Goal: Transaction & Acquisition: Purchase product/service

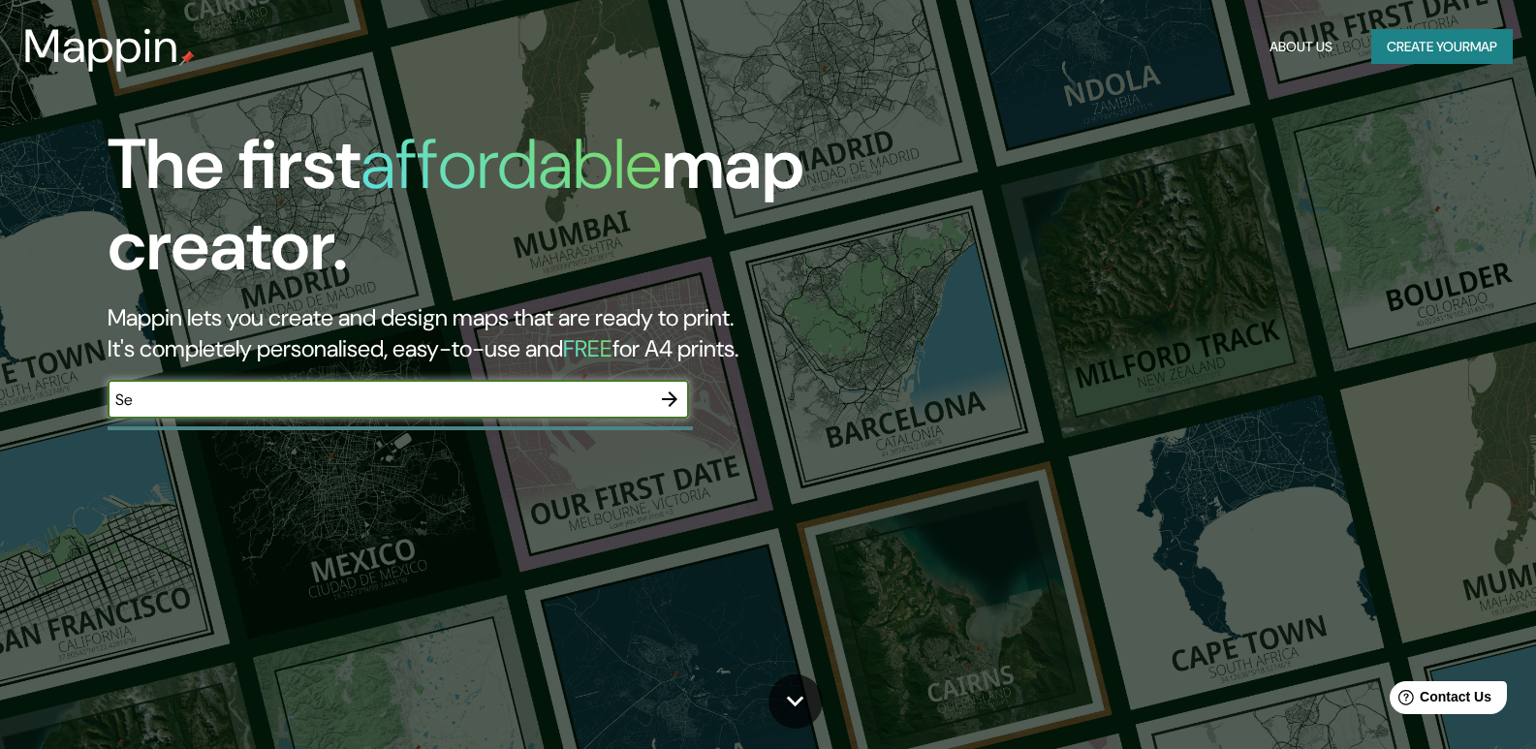
type input "S"
click at [666, 396] on icon "button" at bounding box center [669, 399] width 23 height 23
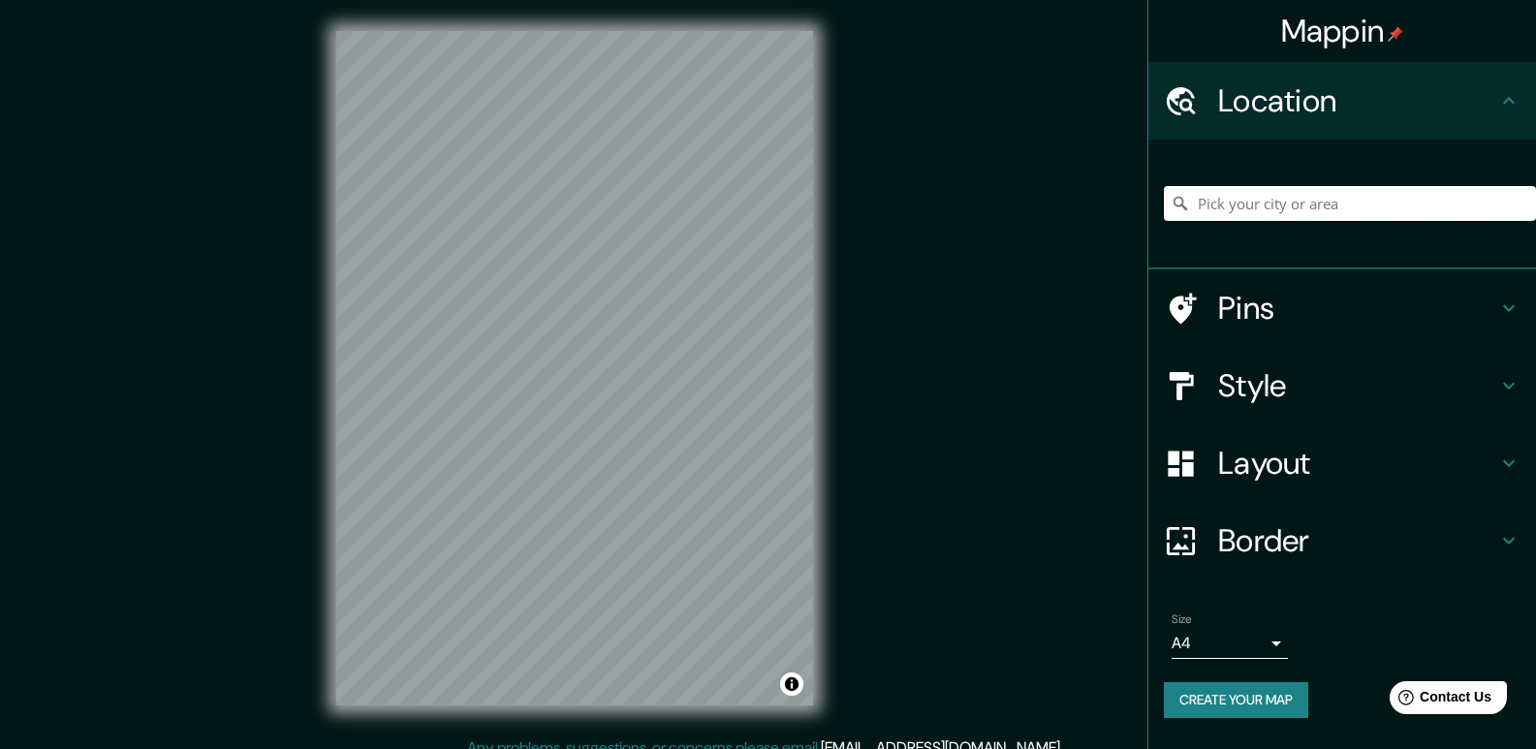
click at [1345, 198] on input "Pick your city or area" at bounding box center [1350, 203] width 372 height 35
click at [1456, 197] on input "Serres, [GEOGRAPHIC_DATA], [GEOGRAPHIC_DATA]" at bounding box center [1350, 203] width 372 height 35
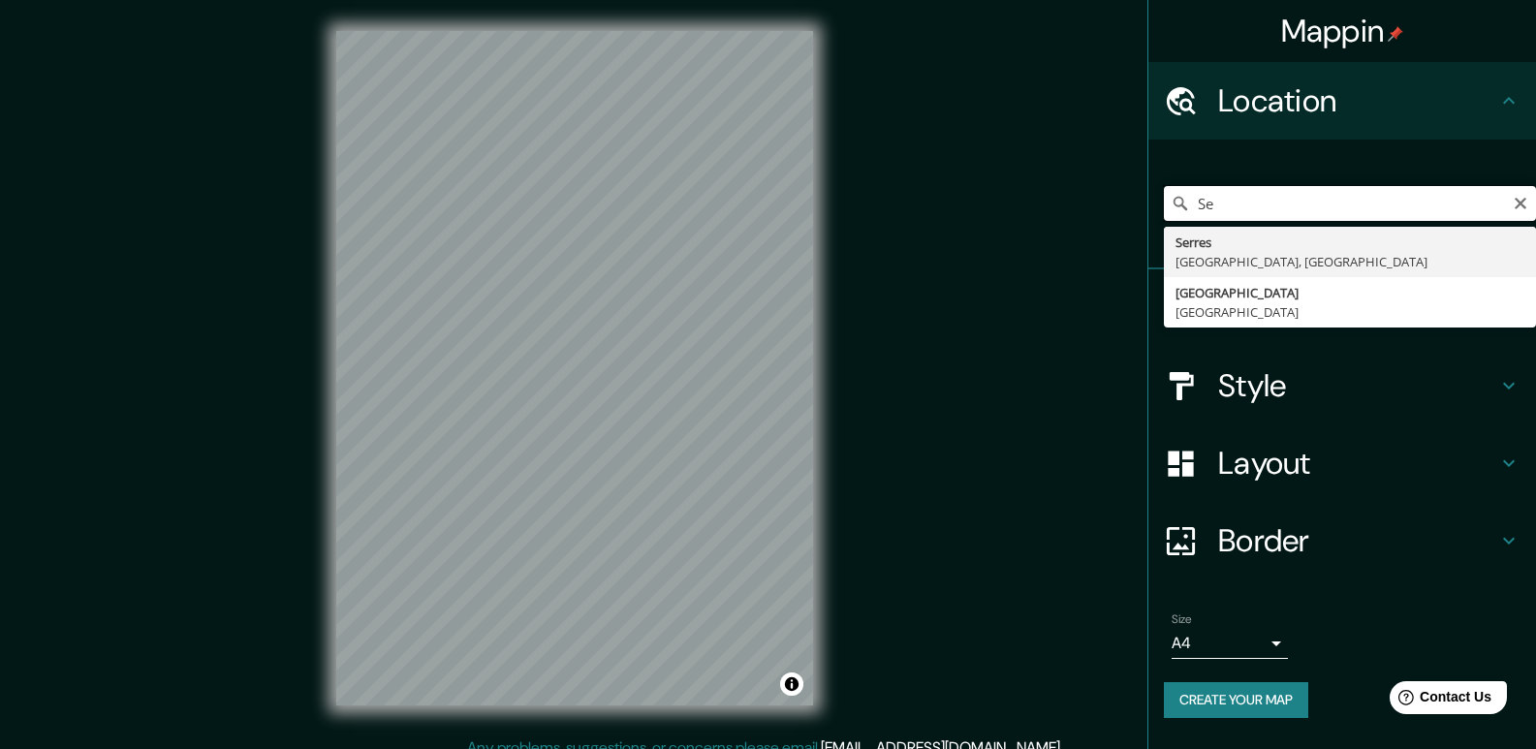
type input "S"
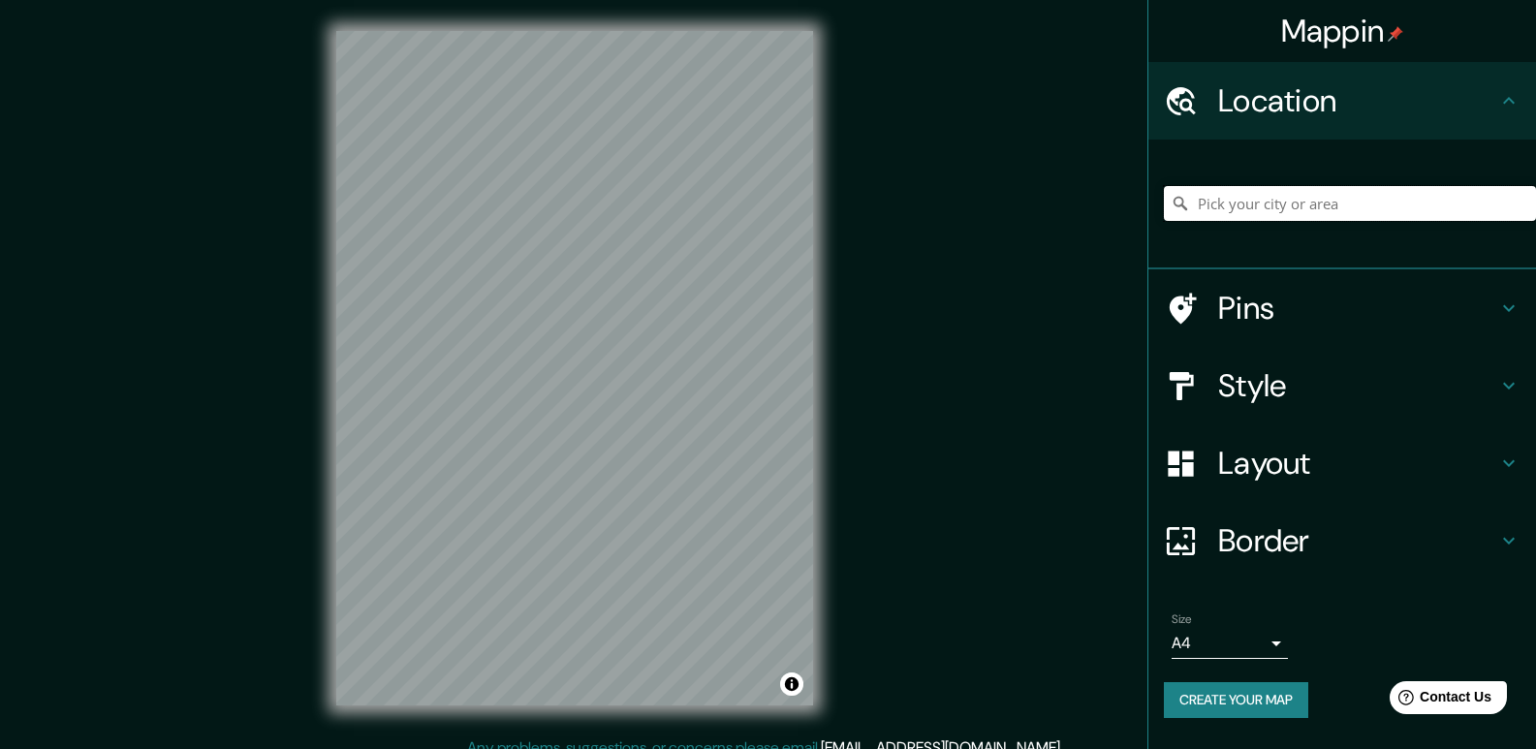
type input "O"
click at [1300, 214] on input "[GEOGRAPHIC_DATA], [GEOGRAPHIC_DATA]" at bounding box center [1350, 203] width 372 height 35
type input "P"
type input "[GEOGRAPHIC_DATA], [GEOGRAPHIC_DATA]"
click at [1202, 639] on body "Mappin Location [GEOGRAPHIC_DATA], [GEOGRAPHIC_DATA] [GEOGRAPHIC_DATA] [GEOGRAP…" at bounding box center [768, 374] width 1536 height 749
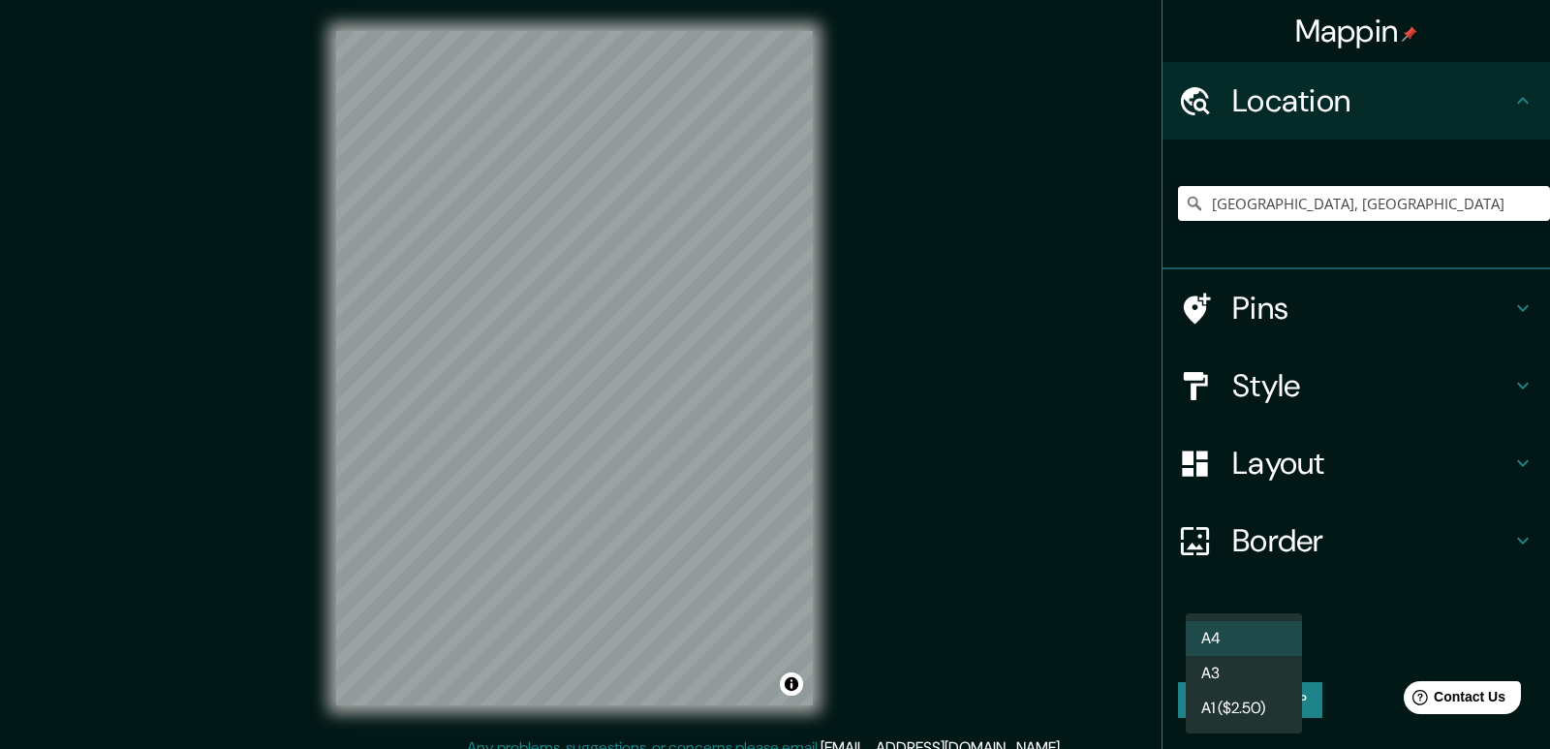
click at [1216, 658] on li "A3" at bounding box center [1244, 673] width 116 height 35
type input "a4"
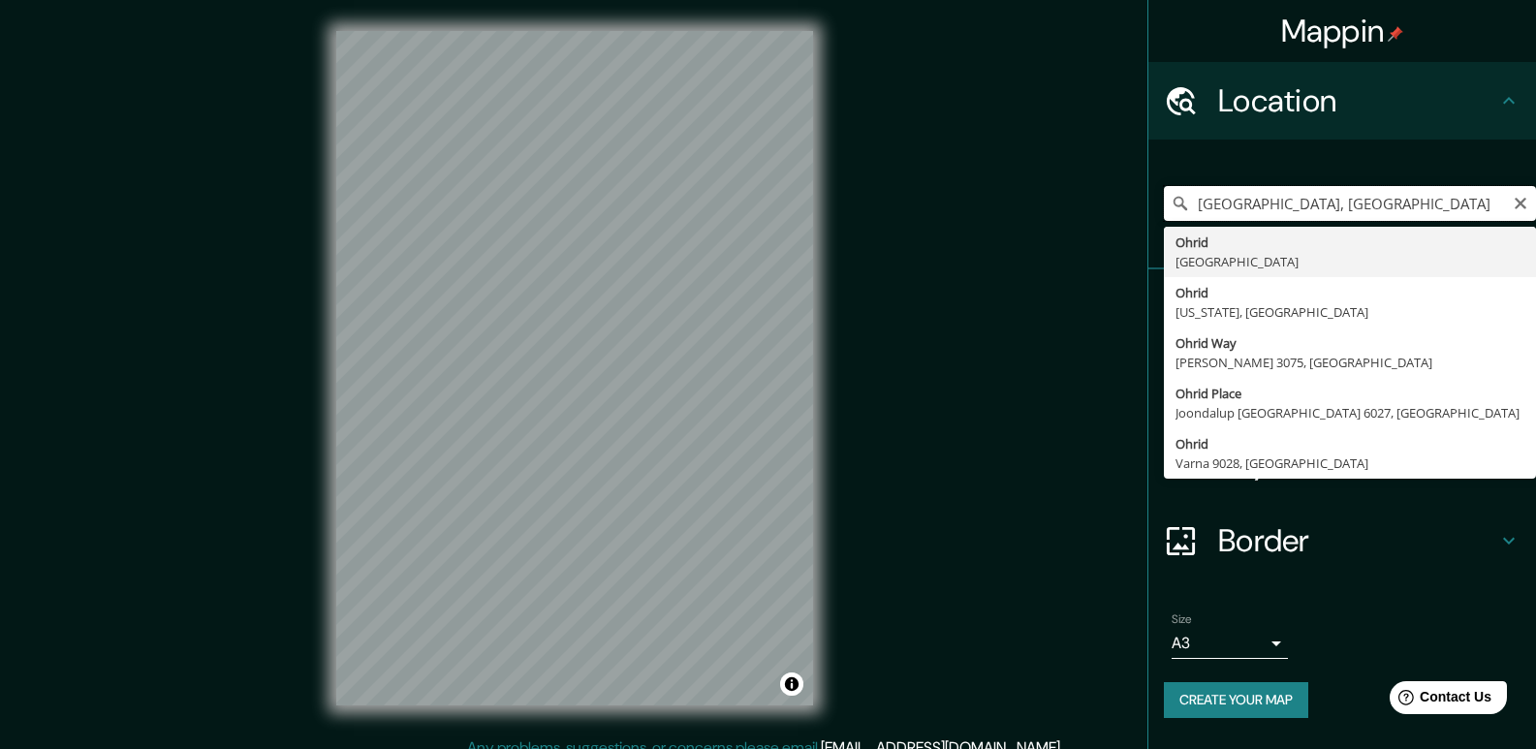
click at [1375, 203] on input "[GEOGRAPHIC_DATA], [GEOGRAPHIC_DATA]" at bounding box center [1350, 203] width 372 height 35
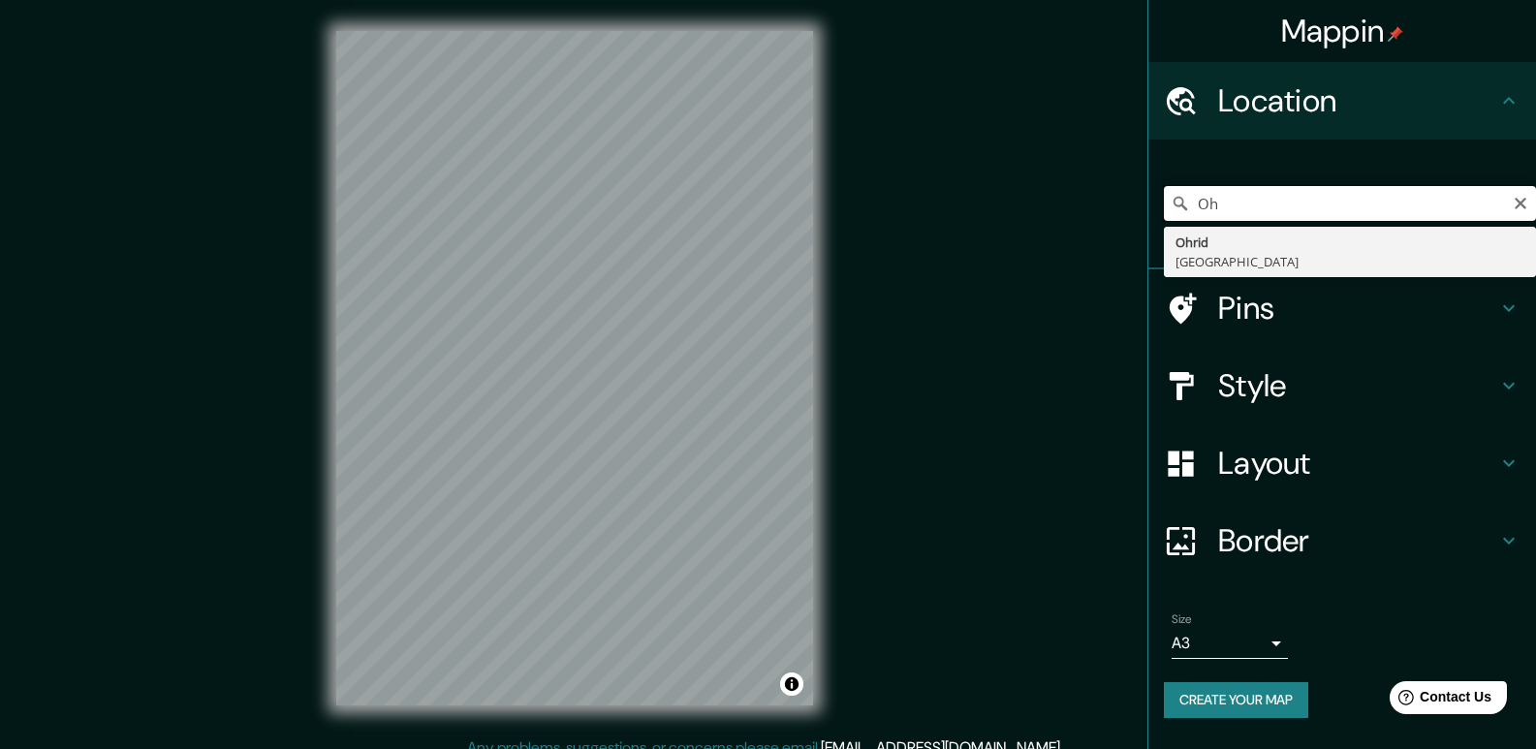
type input "O"
type input "S"
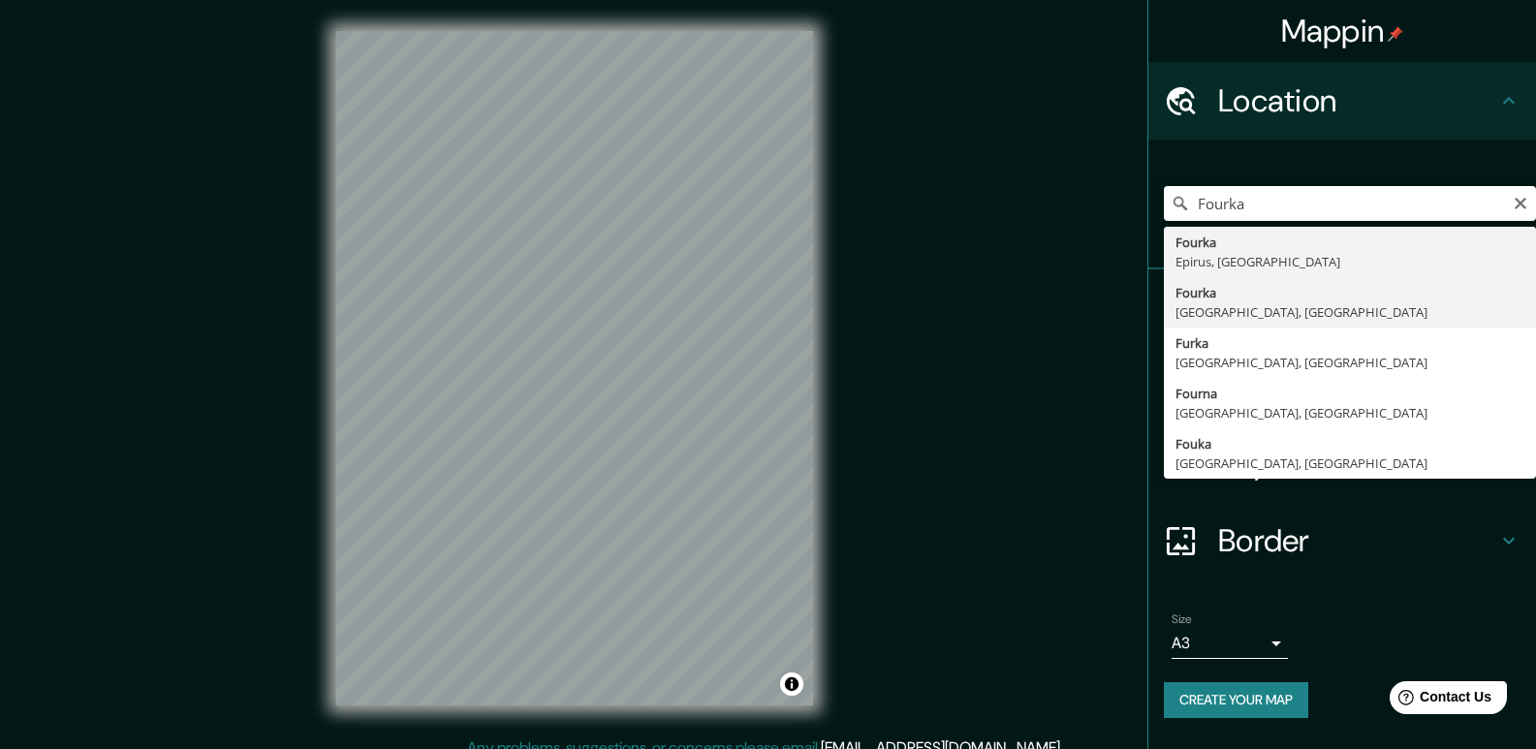
type input "[GEOGRAPHIC_DATA], [GEOGRAPHIC_DATA], [GEOGRAPHIC_DATA]"
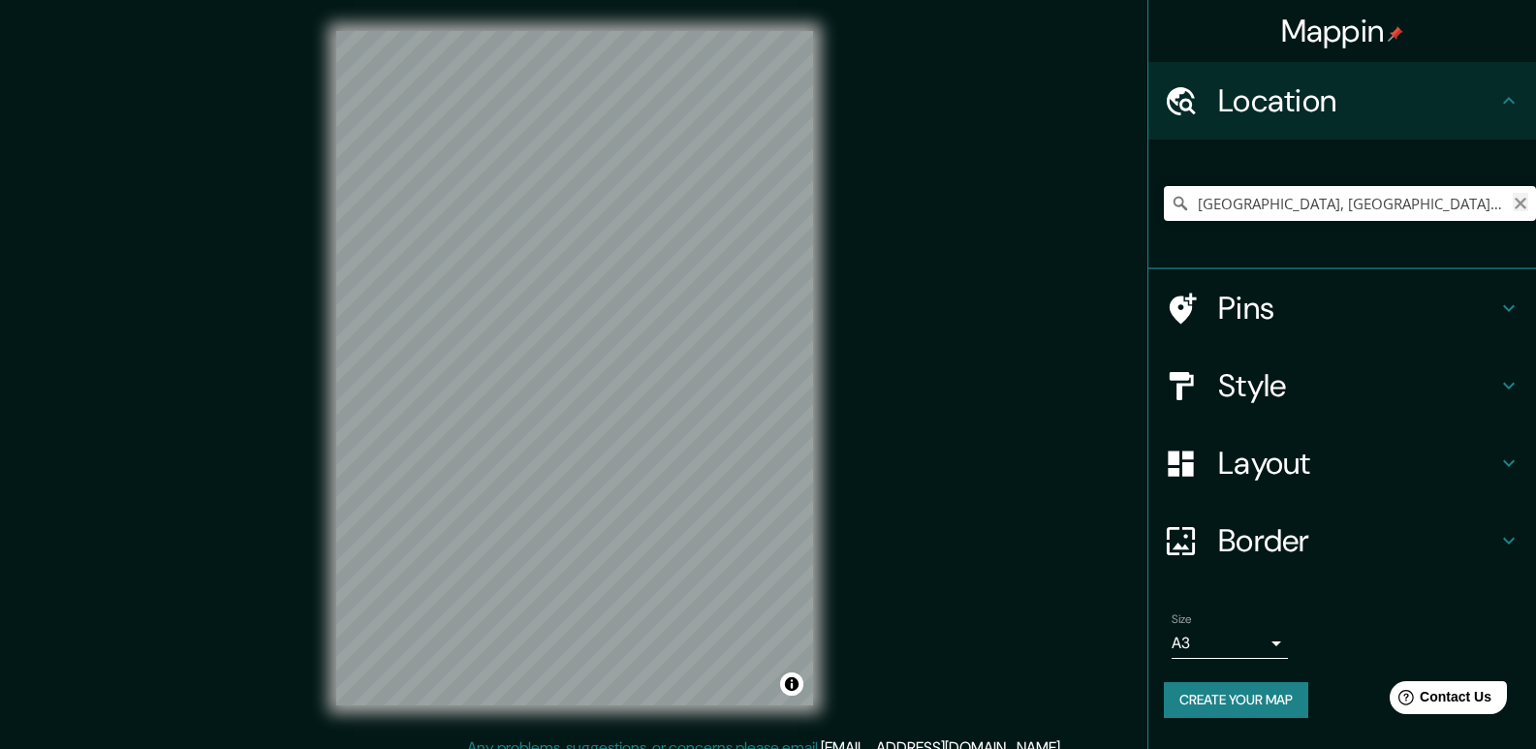
click at [1518, 198] on icon "Clear" at bounding box center [1521, 204] width 16 height 16
click at [1504, 202] on input "[GEOGRAPHIC_DATA], [GEOGRAPHIC_DATA], [GEOGRAPHIC_DATA]" at bounding box center [1350, 203] width 372 height 35
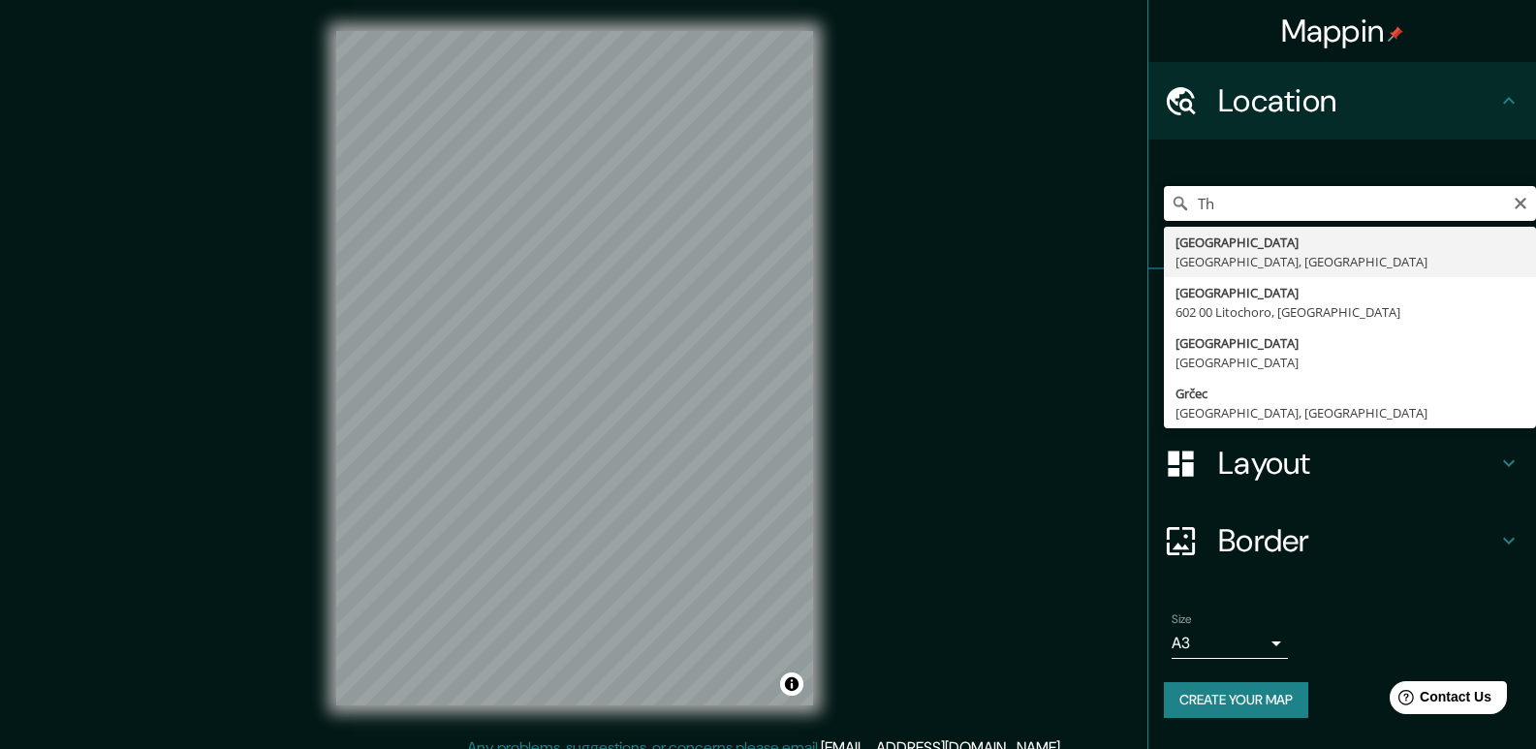
type input "T"
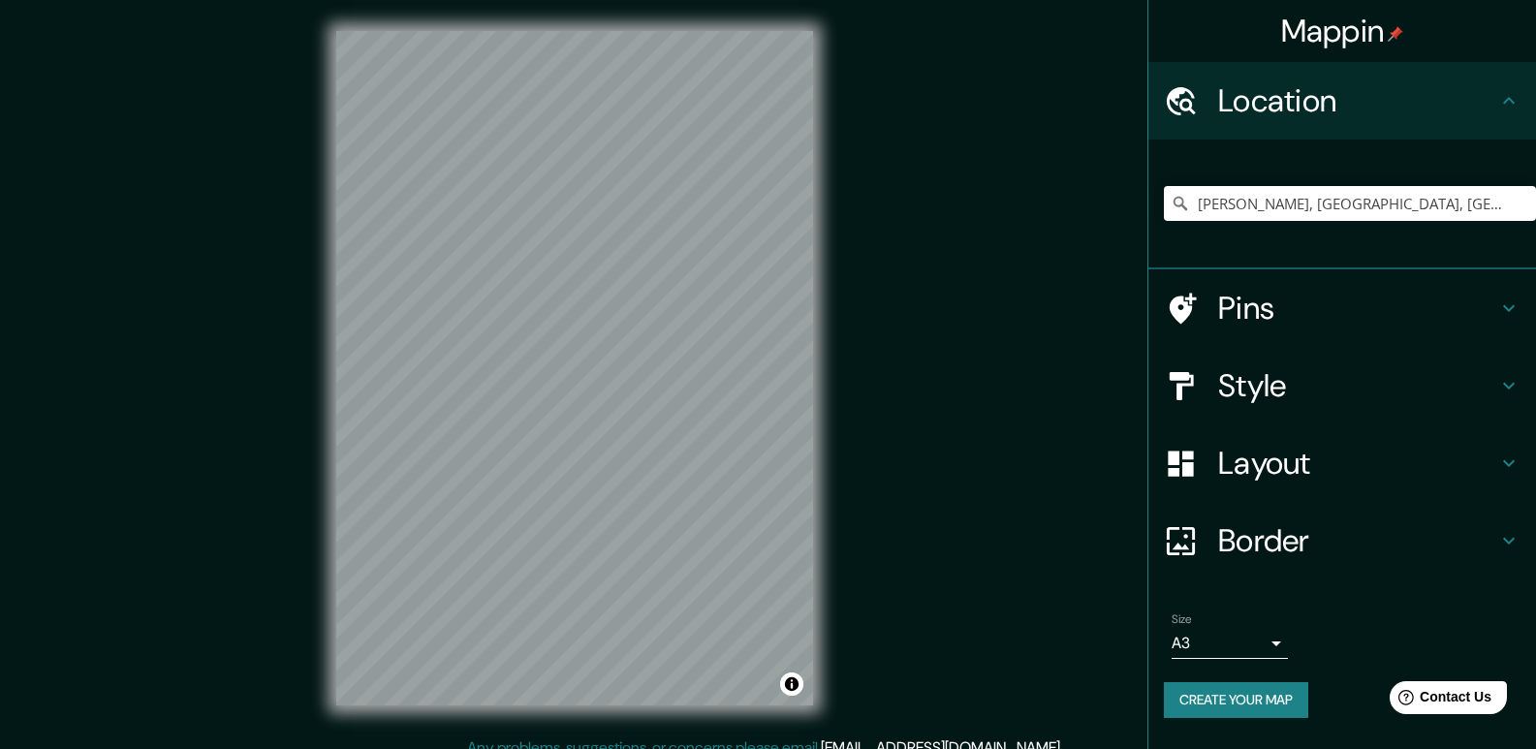
click at [1442, 304] on h4 "Pins" at bounding box center [1357, 308] width 279 height 39
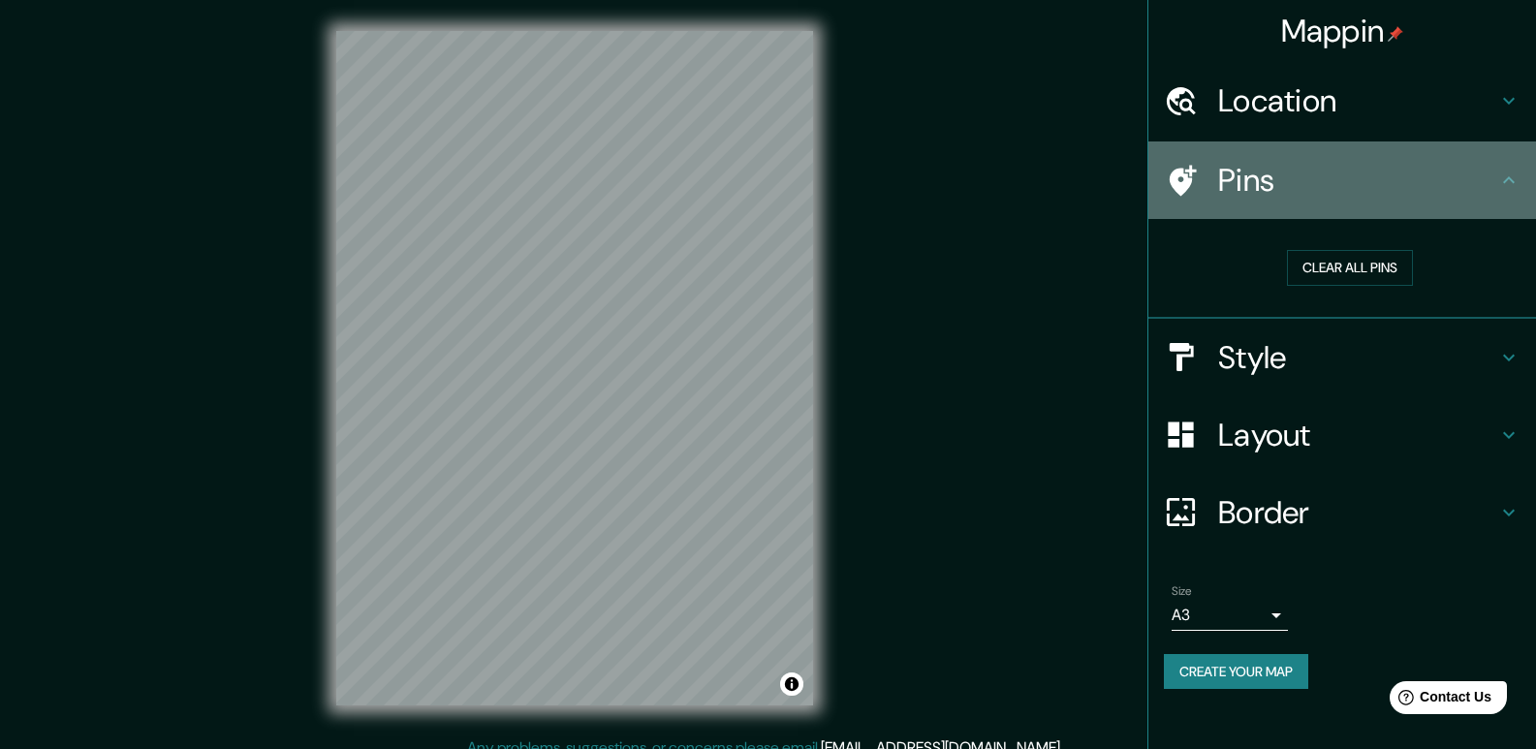
click at [1359, 202] on div "Pins" at bounding box center [1342, 180] width 388 height 78
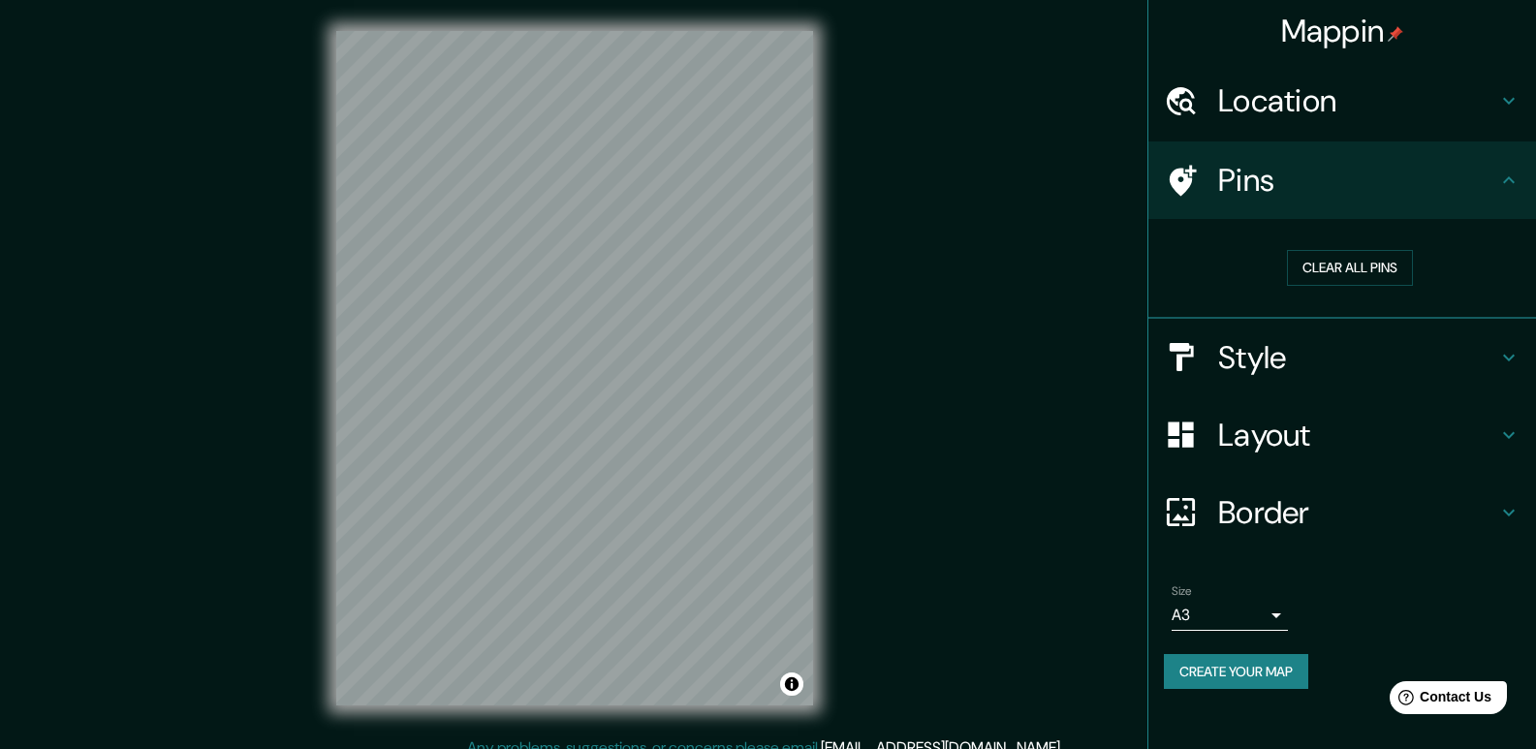
click at [1336, 123] on div "Location" at bounding box center [1342, 101] width 388 height 78
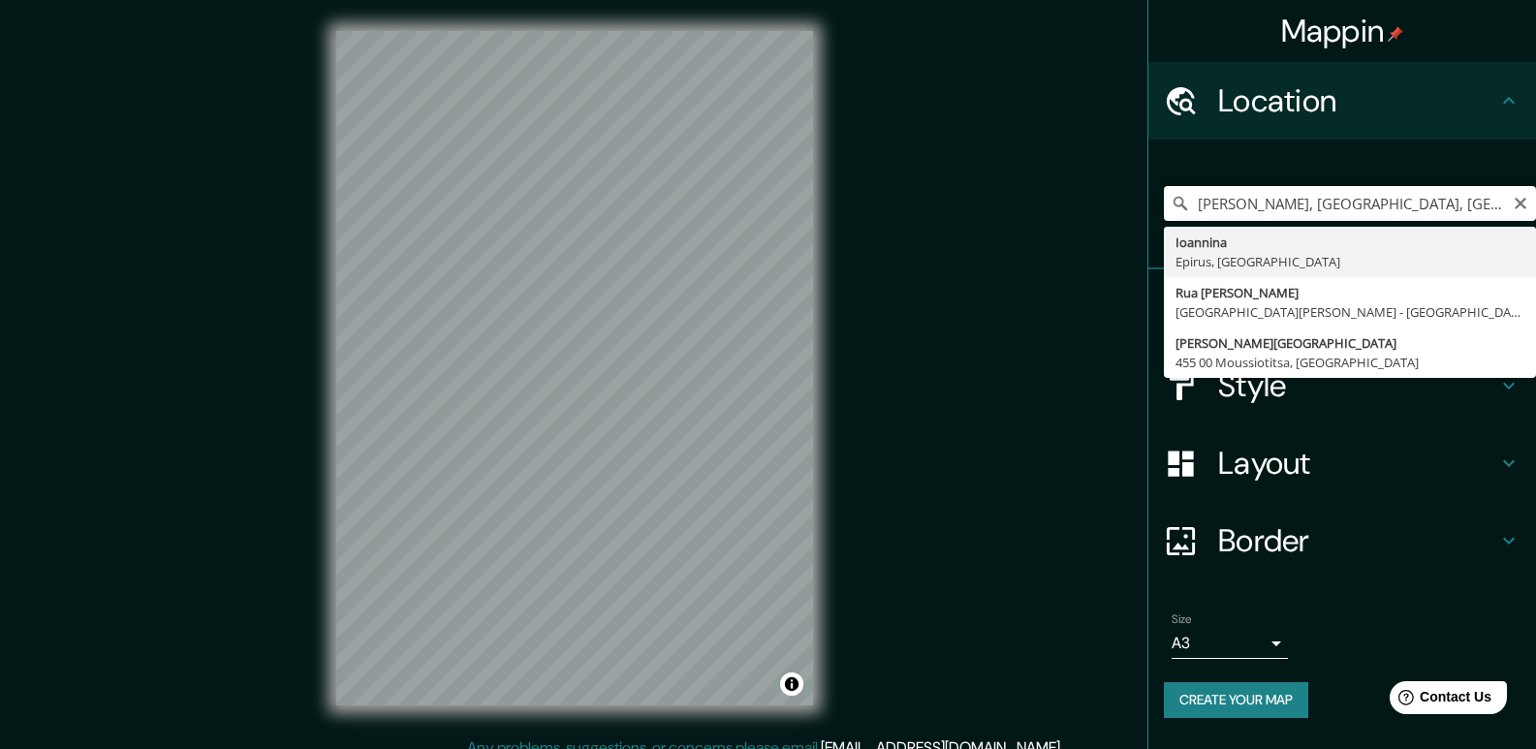
click at [1382, 216] on input "[PERSON_NAME], [GEOGRAPHIC_DATA], [GEOGRAPHIC_DATA]" at bounding box center [1350, 203] width 372 height 35
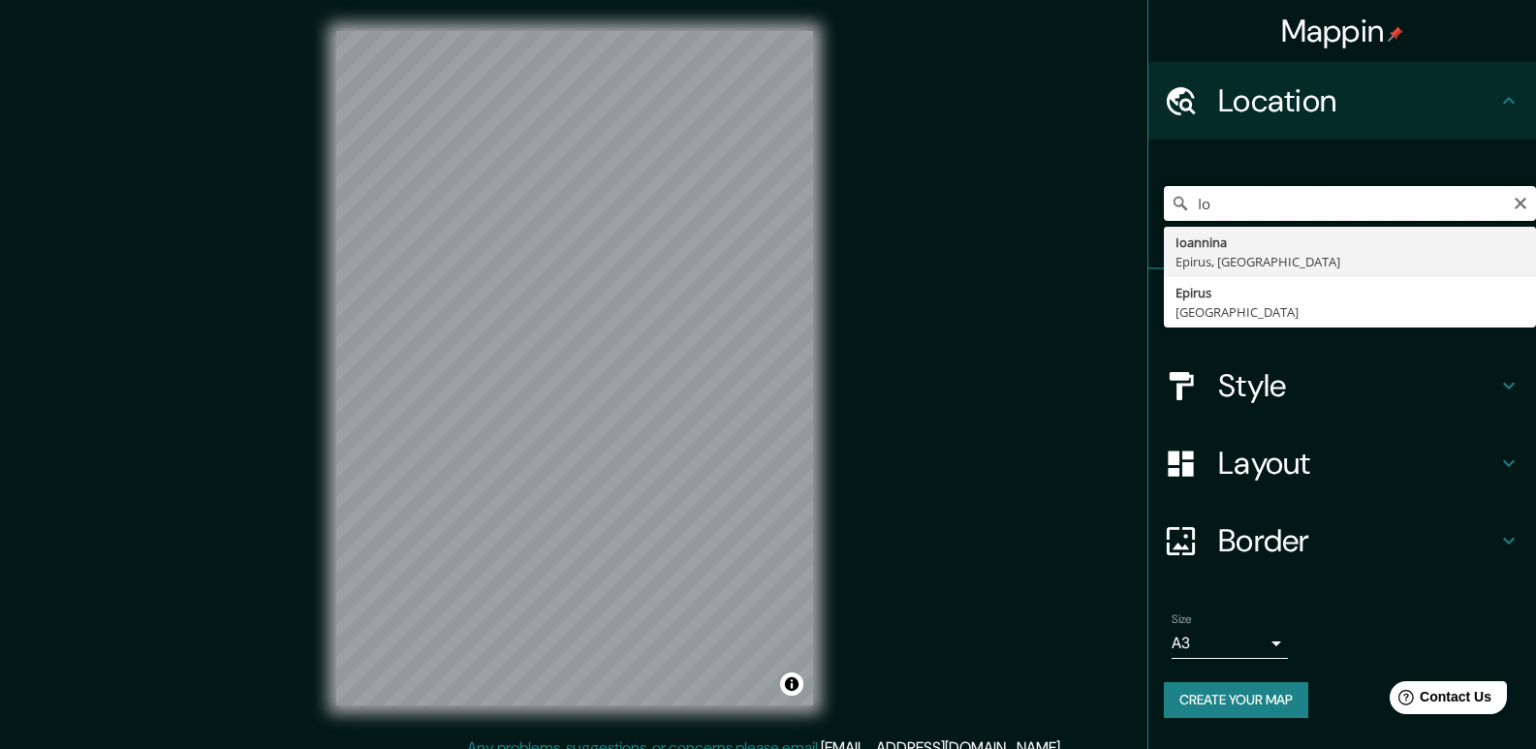
type input "I"
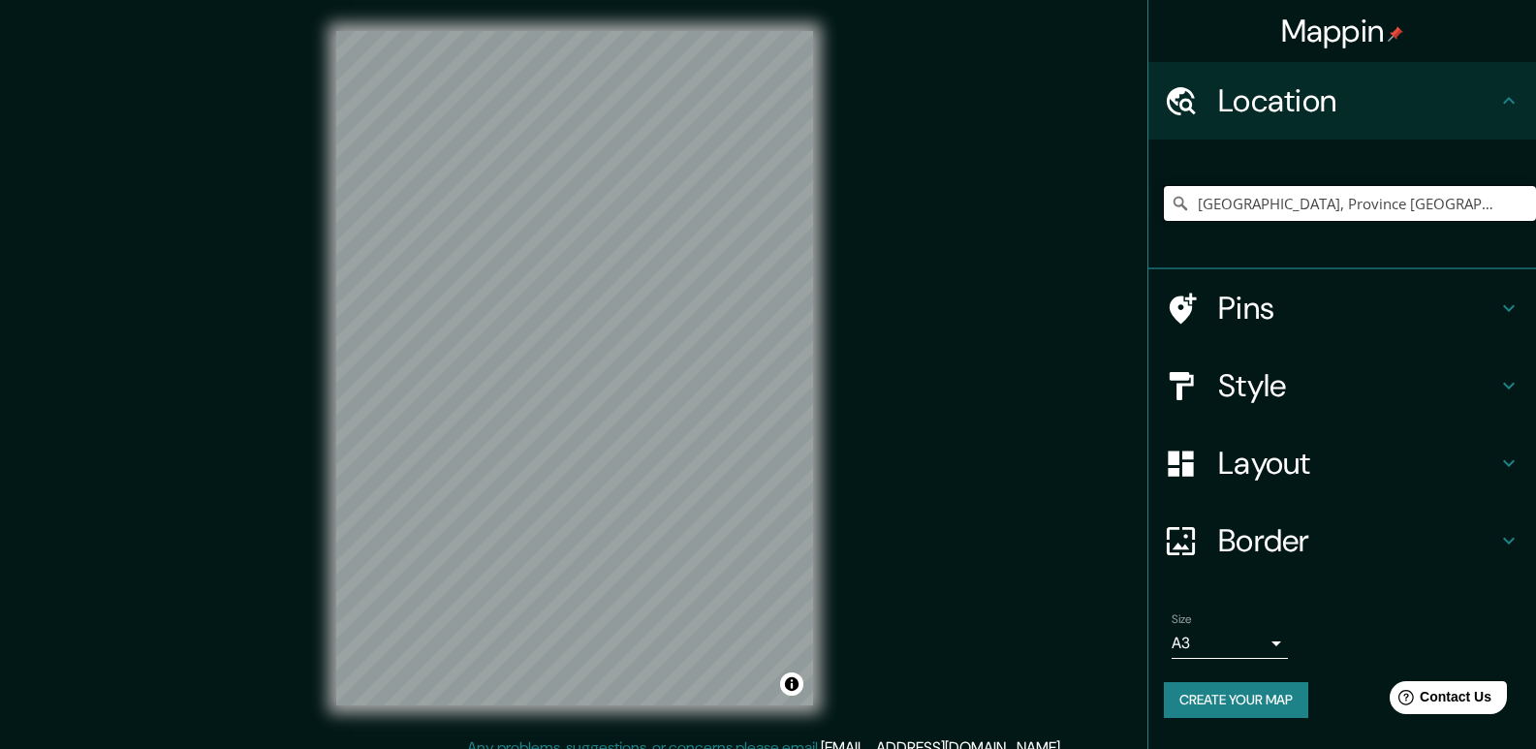
click at [1459, 200] on input "[GEOGRAPHIC_DATA], Province [GEOGRAPHIC_DATA], [GEOGRAPHIC_DATA]" at bounding box center [1350, 203] width 372 height 35
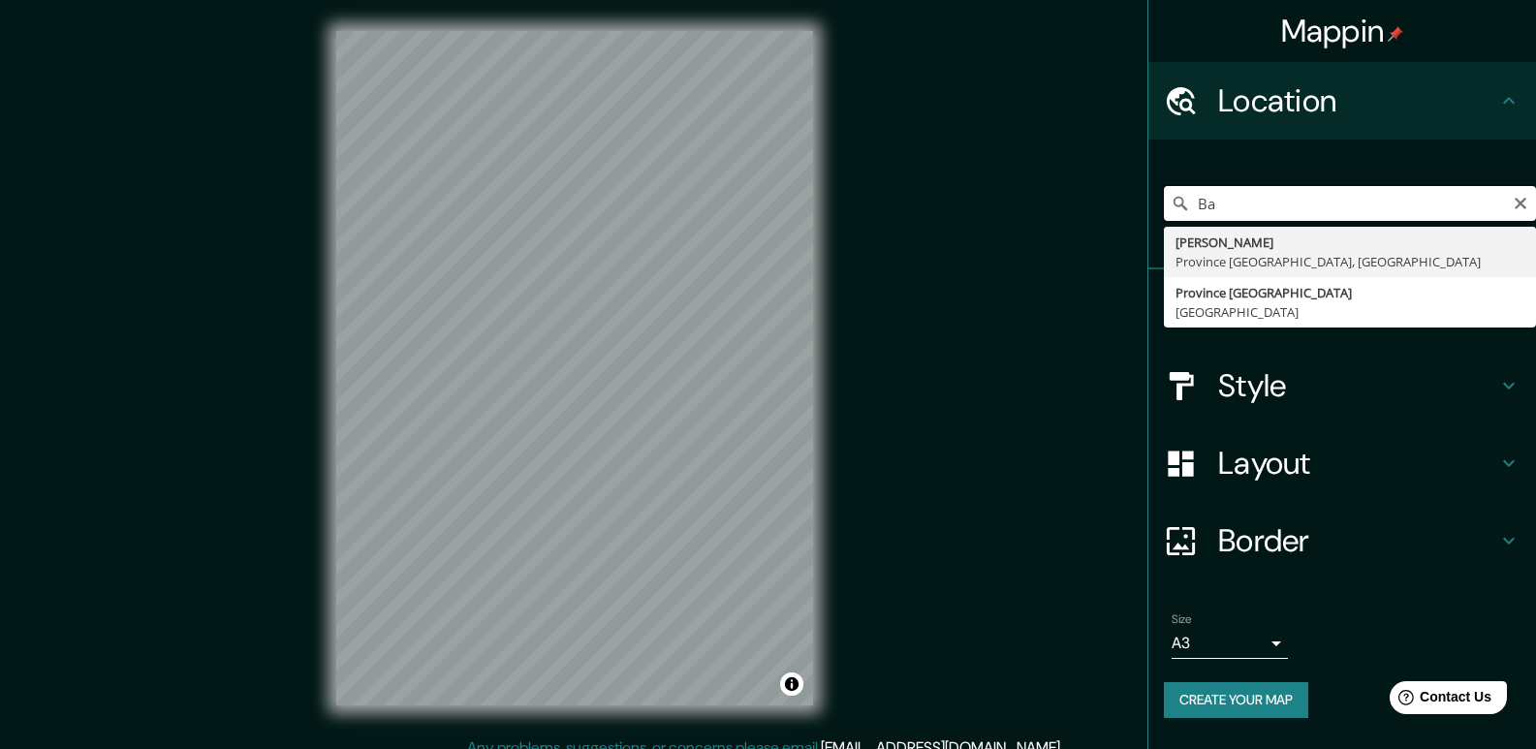
type input "B"
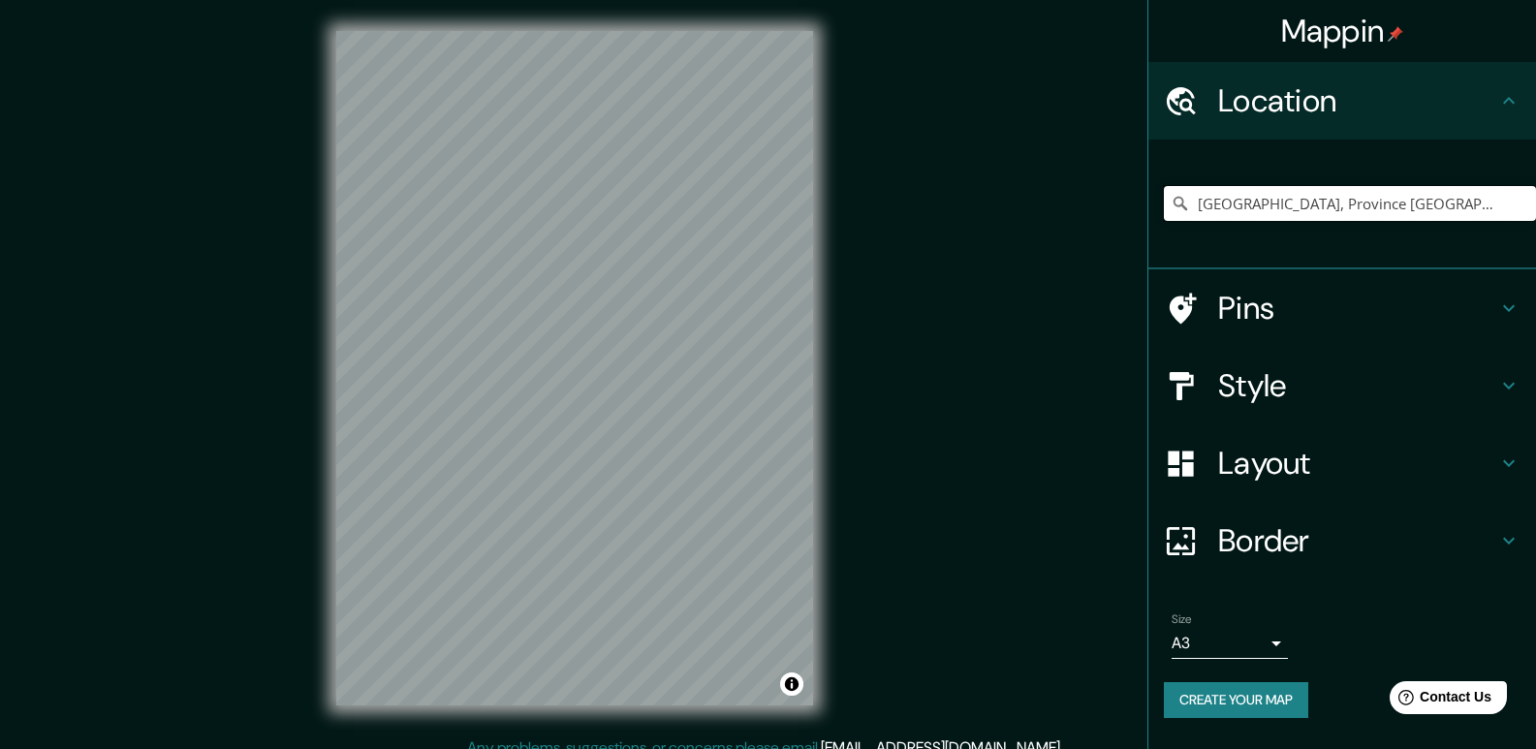
click at [1459, 200] on input "[GEOGRAPHIC_DATA], Province [GEOGRAPHIC_DATA], [GEOGRAPHIC_DATA]" at bounding box center [1350, 203] width 372 height 35
click at [1454, 214] on input "[GEOGRAPHIC_DATA], [GEOGRAPHIC_DATA], [GEOGRAPHIC_DATA]" at bounding box center [1350, 203] width 372 height 35
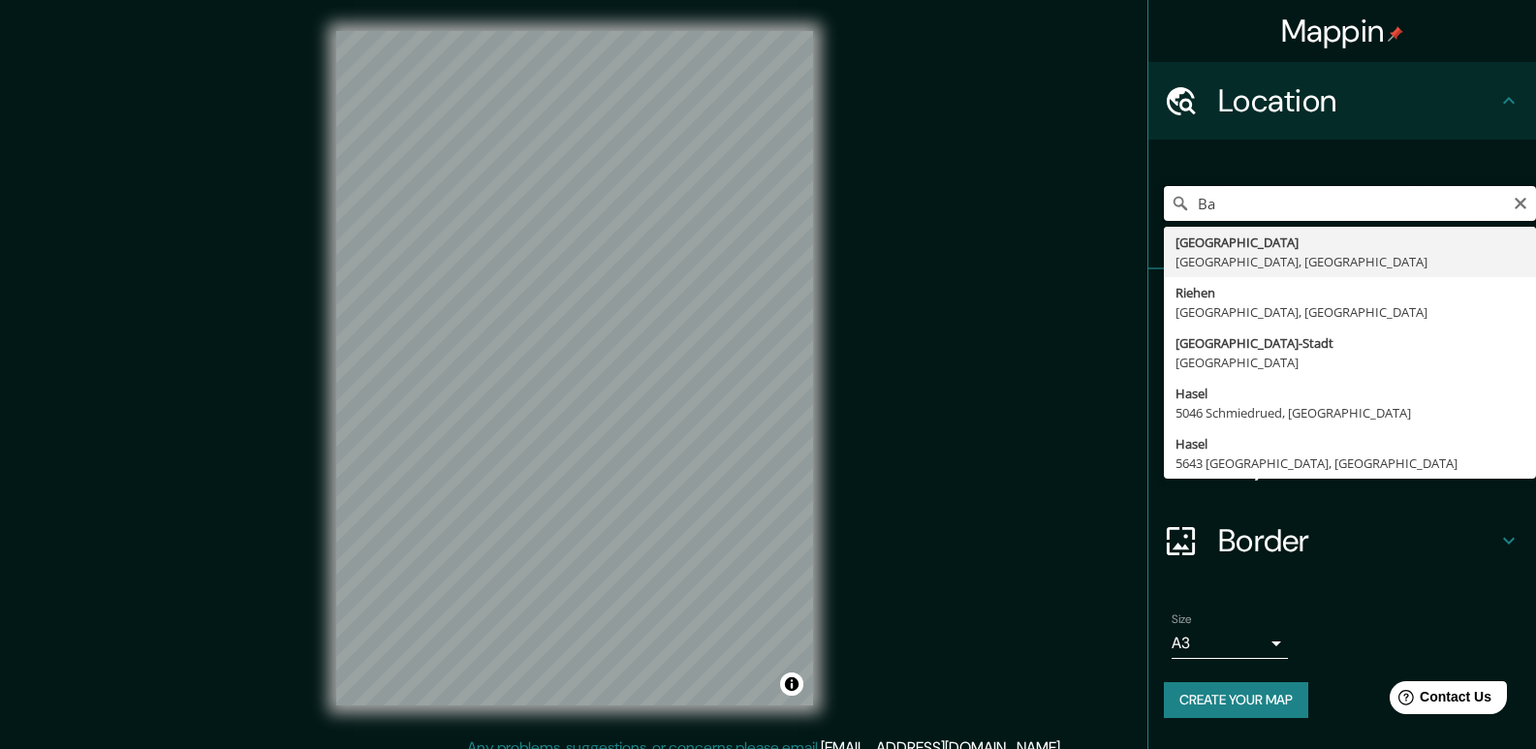
type input "B"
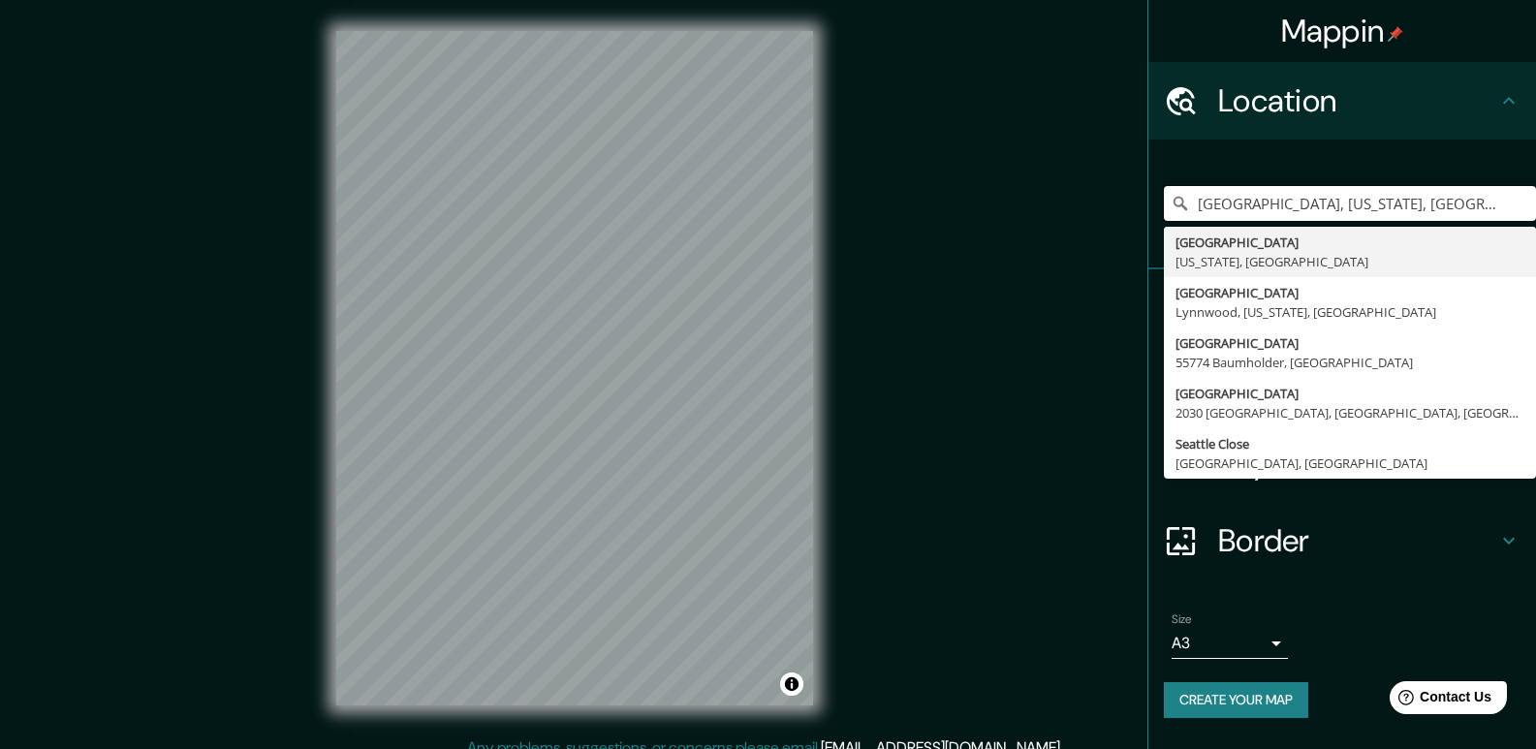
type input "[GEOGRAPHIC_DATA], [US_STATE], [GEOGRAPHIC_DATA]"
